Goal: Obtain resource: Download file/media

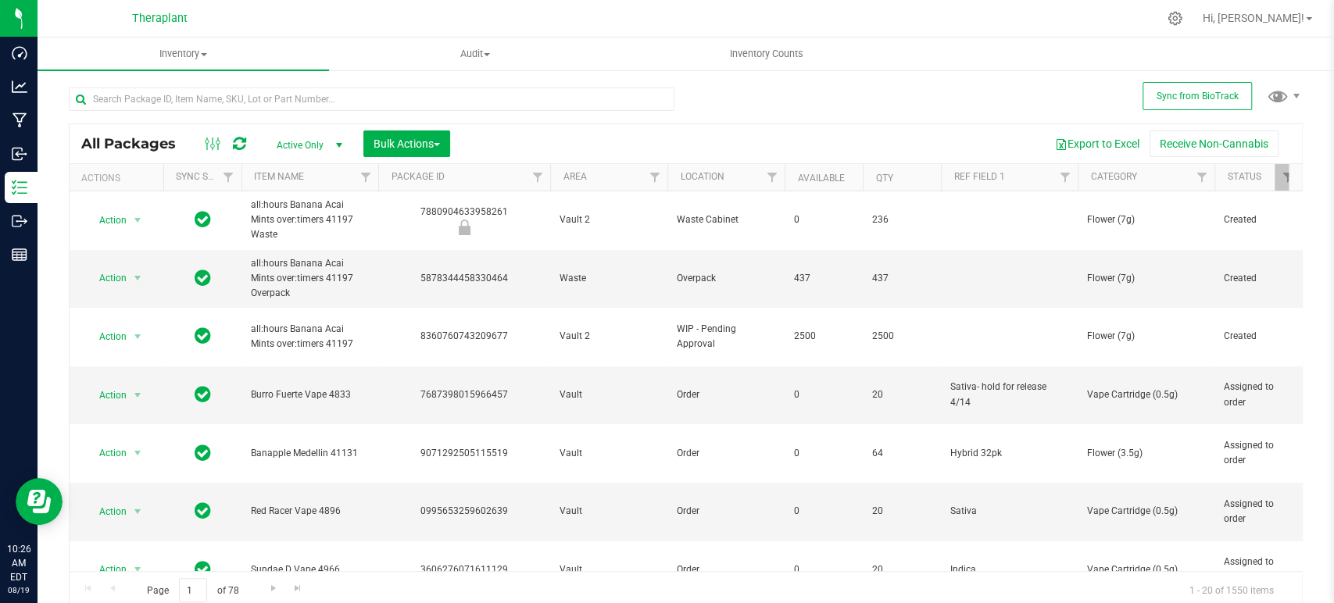
click at [479, 110] on input "text" at bounding box center [372, 99] width 606 height 23
click at [481, 103] on input "text" at bounding box center [372, 99] width 606 height 23
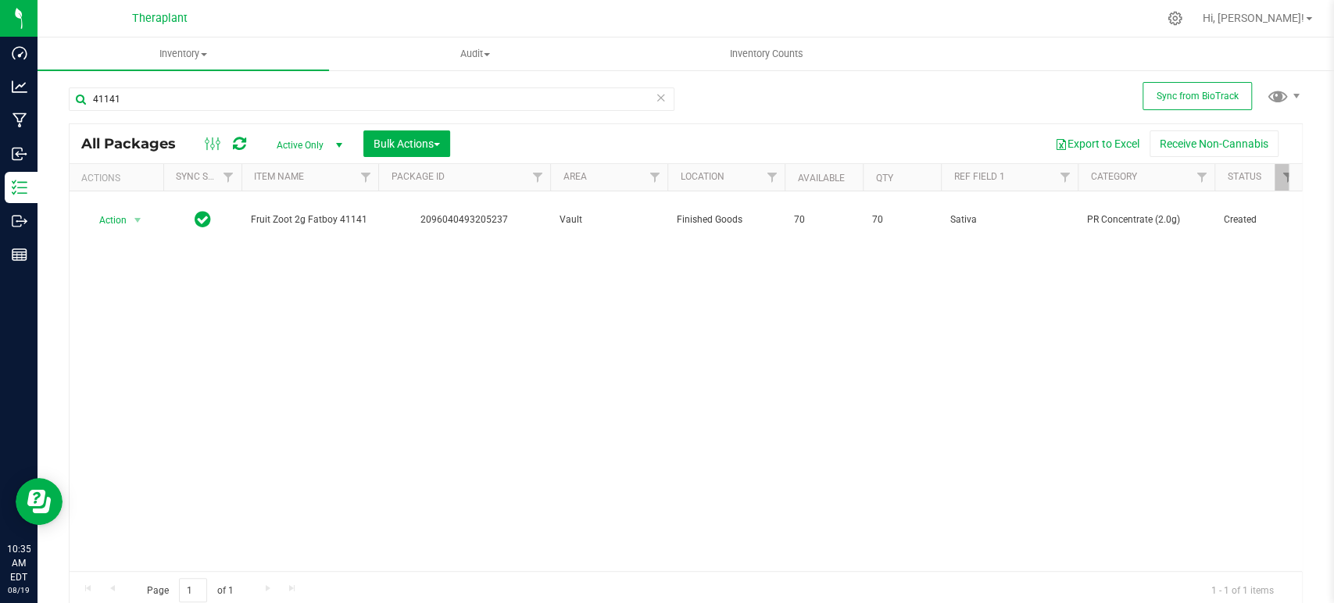
type input "41141"
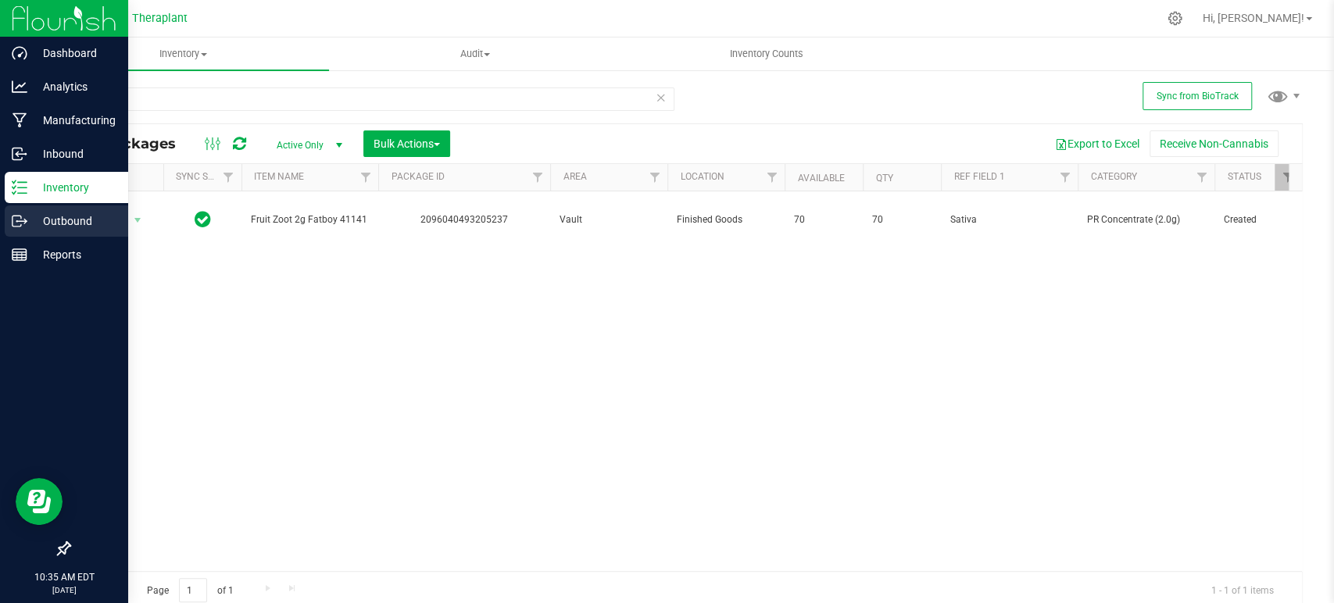
click at [56, 221] on p "Outbound" at bounding box center [74, 221] width 94 height 19
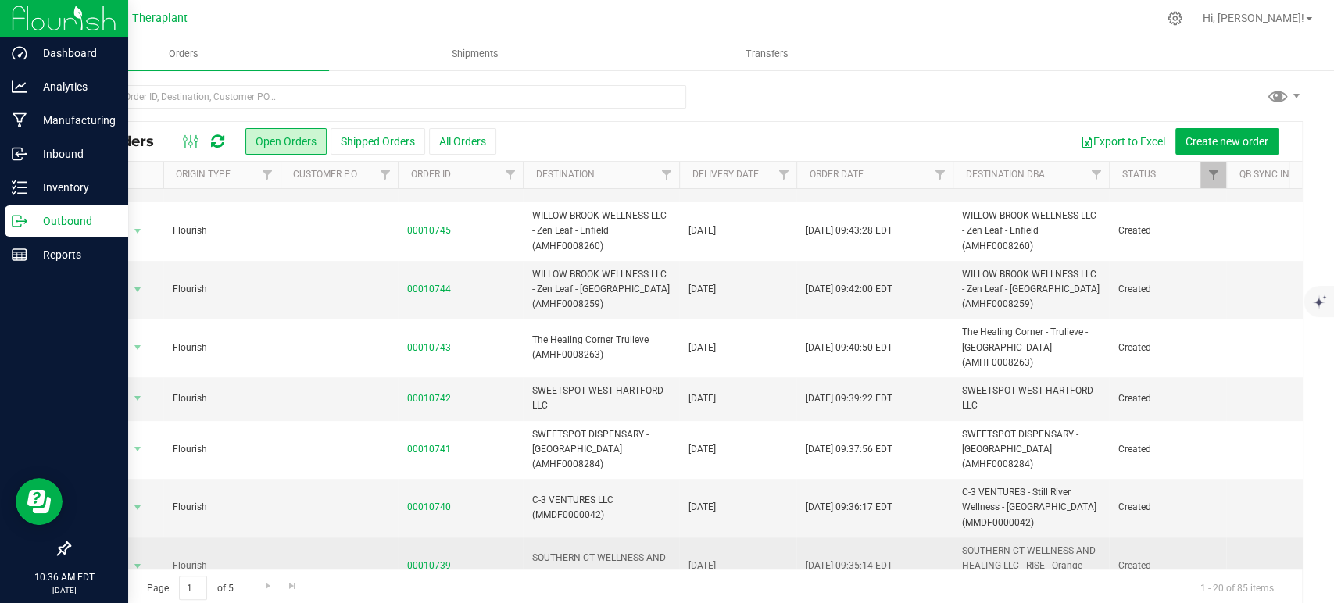
scroll to position [434, 0]
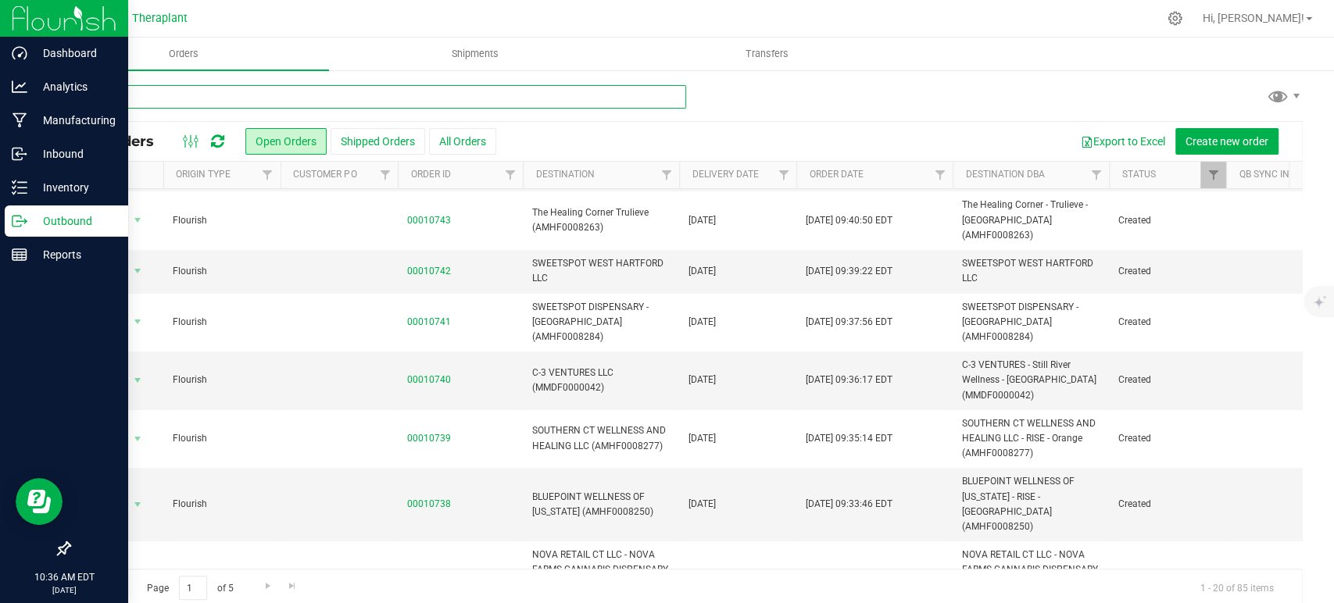
click at [373, 93] on input "text" at bounding box center [378, 96] width 618 height 23
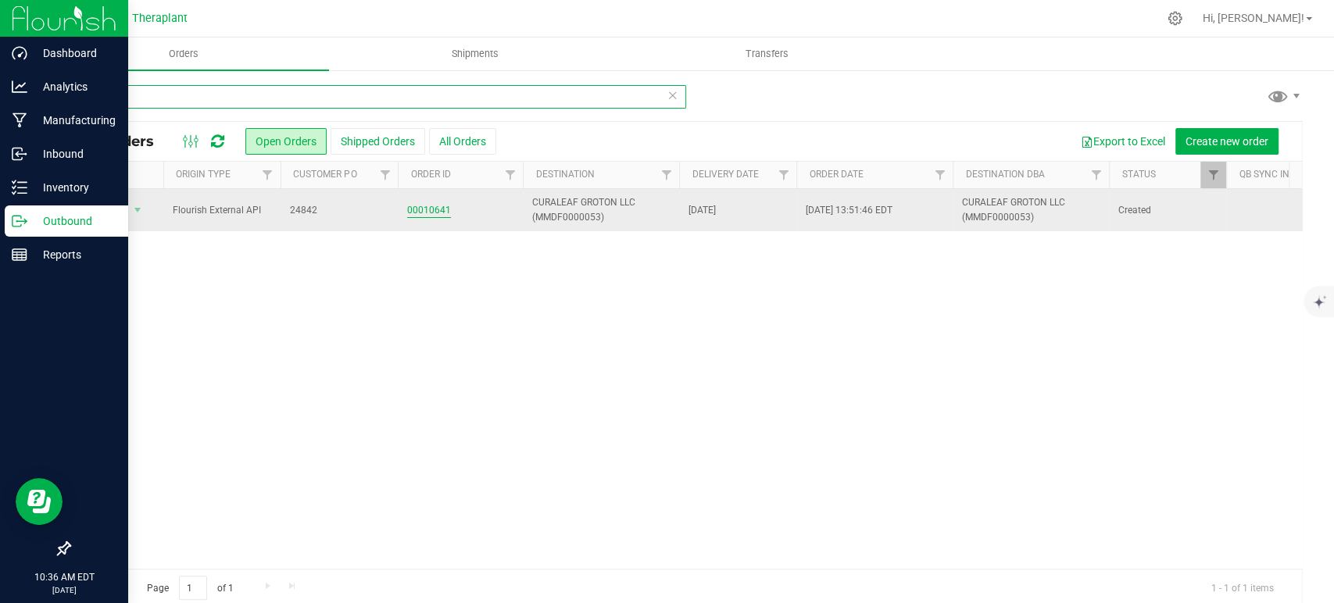
type input "10641"
click at [434, 211] on link "00010641" at bounding box center [429, 210] width 44 height 15
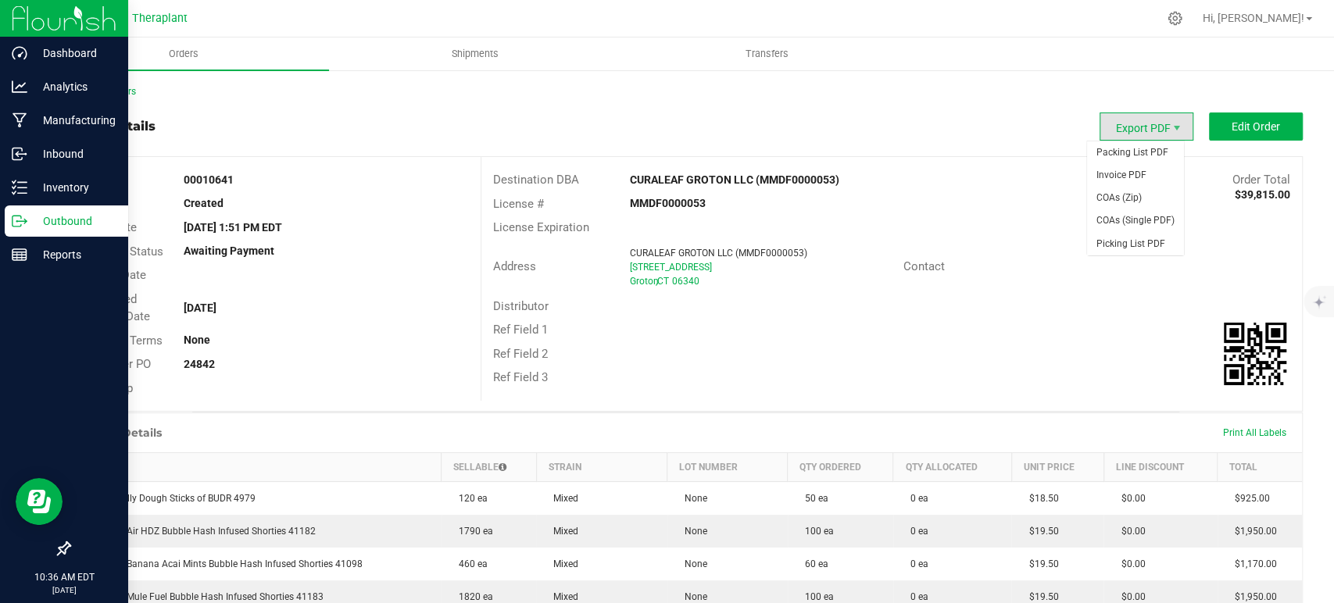
click at [1154, 132] on span "Export PDF" at bounding box center [1147, 127] width 94 height 28
click at [1129, 184] on span "Invoice PDF" at bounding box center [1135, 175] width 97 height 23
click at [136, 94] on link "Back to Orders" at bounding box center [102, 91] width 67 height 11
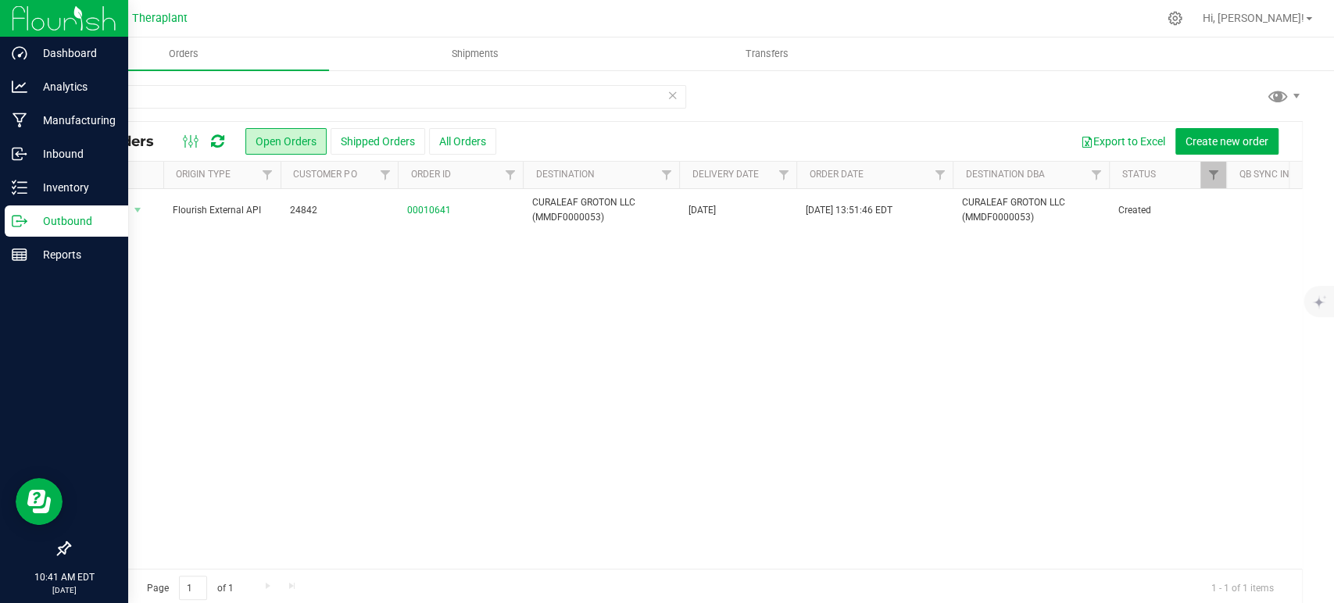
click at [153, 76] on div "10641 All Orders Open Orders Shipped Orders All Orders Export to Excel Create n…" at bounding box center [686, 346] width 1297 height 554
click at [38, 187] on p "Inventory" at bounding box center [74, 187] width 94 height 19
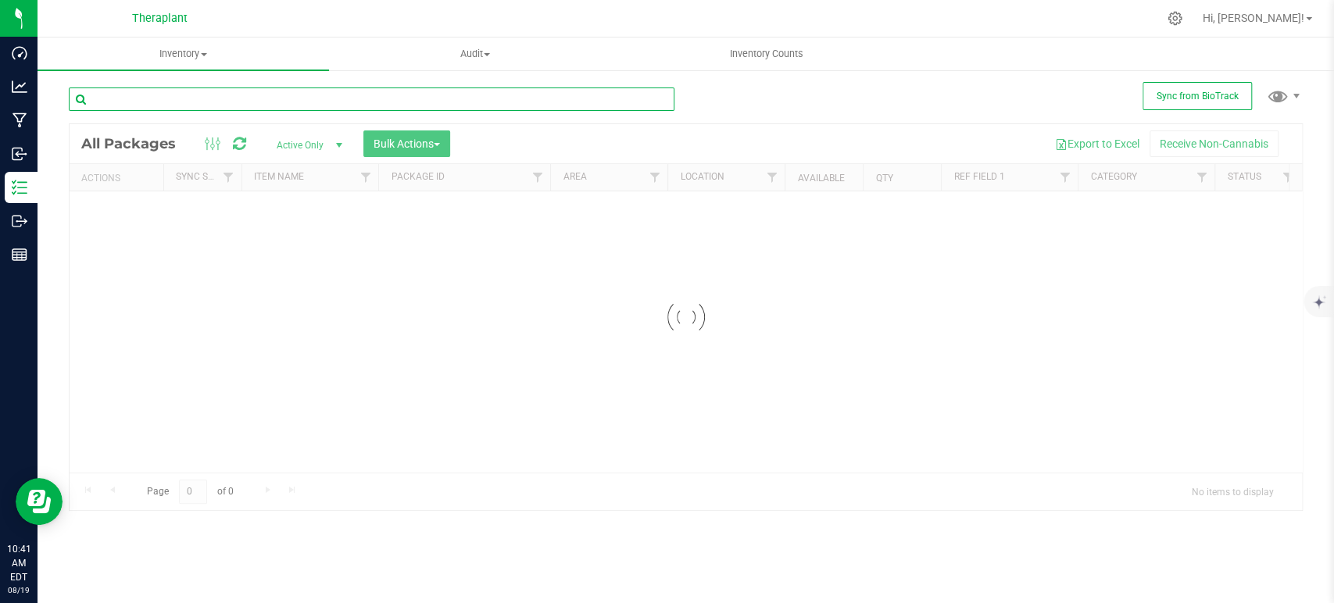
click at [322, 100] on input "text" at bounding box center [372, 99] width 606 height 23
drag, startPoint x: 317, startPoint y: 100, endPoint x: 320, endPoint y: 83, distance: 17.4
click at [317, 100] on input "text" at bounding box center [372, 99] width 606 height 23
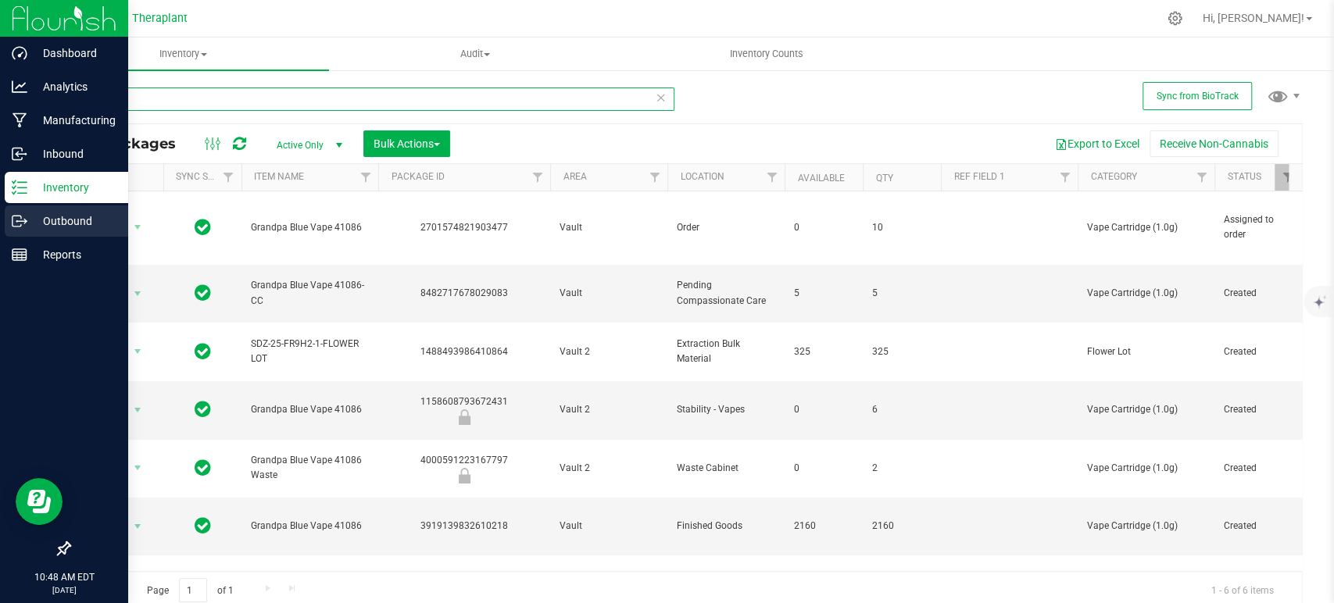
type input "41086"
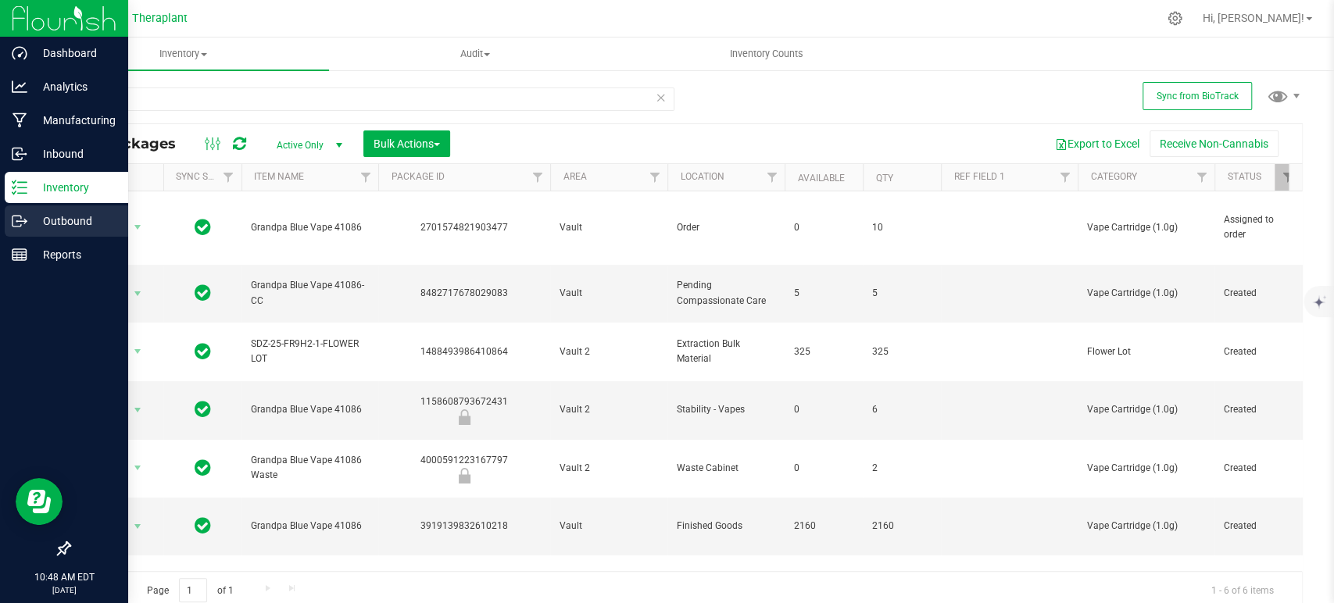
click at [91, 219] on p "Outbound" at bounding box center [74, 221] width 94 height 19
